Goal: Use online tool/utility: Utilize a website feature to perform a specific function

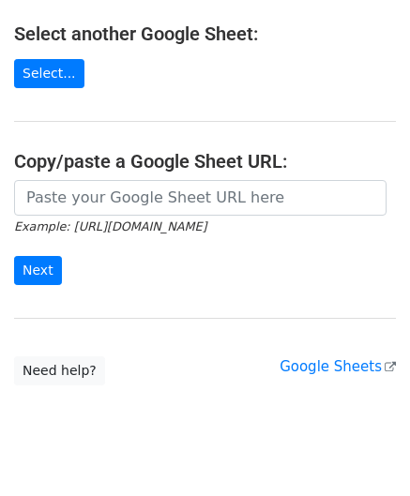
scroll to position [281, 0]
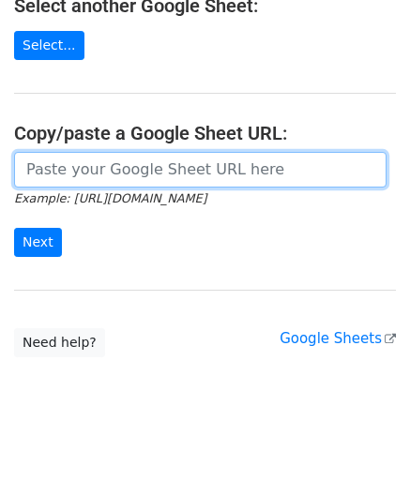
click at [152, 166] on input "url" at bounding box center [200, 170] width 372 height 36
paste input "https://docs.google.com/spreadsheets/d/1hohvsDLa8MhO55pwixt58prBhudm5zYKaivS0VI…"
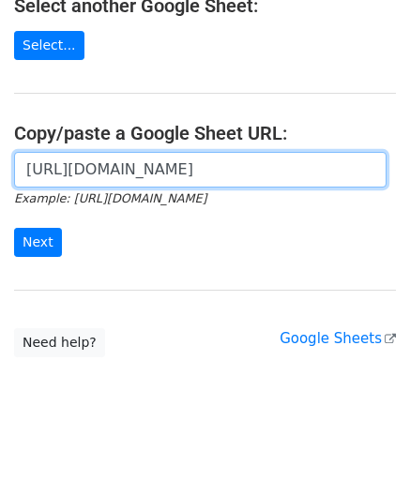
scroll to position [0, 408]
type input "https://docs.google.com/spreadsheets/d/1hohvsDLa8MhO55pwixt58prBhudm5zYKaivS0VI…"
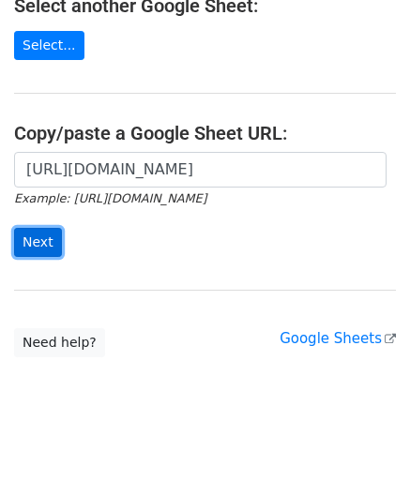
click at [38, 244] on input "Next" at bounding box center [38, 242] width 48 height 29
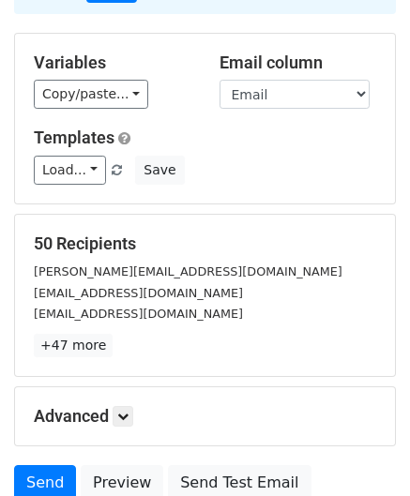
scroll to position [188, 0]
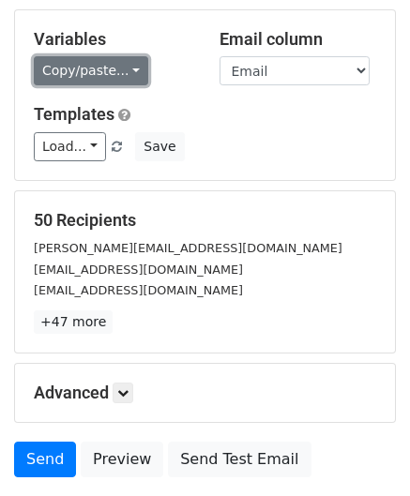
click at [85, 56] on link "Copy/paste..." at bounding box center [91, 70] width 114 height 29
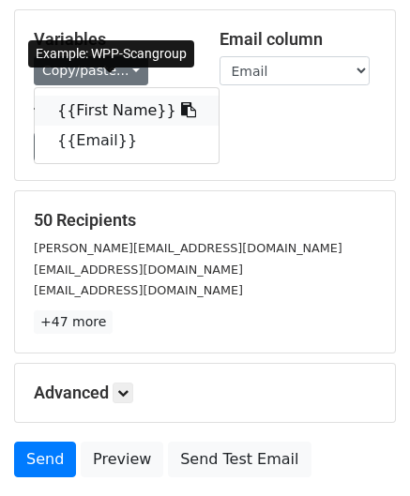
click at [95, 96] on link "{{First Name}}" at bounding box center [127, 111] width 184 height 30
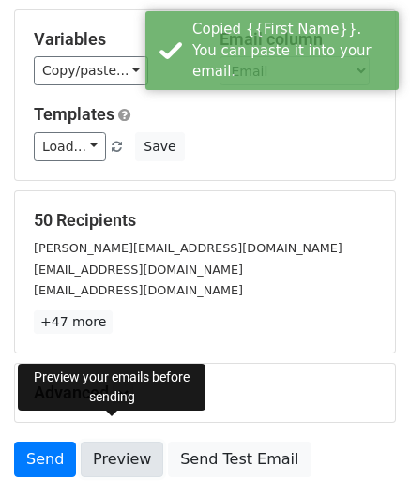
click at [99, 442] on link "Preview" at bounding box center [122, 460] width 83 height 36
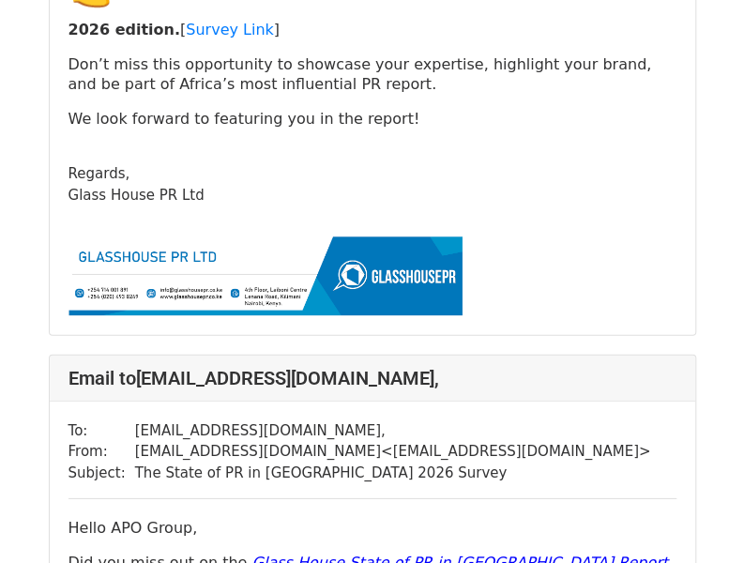
scroll to position [50444, 0]
